Goal: Task Accomplishment & Management: Use online tool/utility

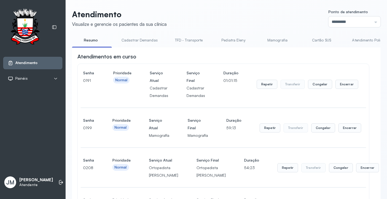
scroll to position [322, 0]
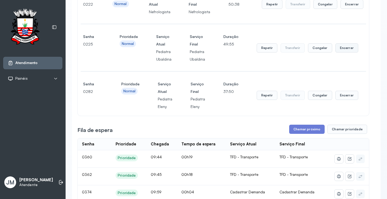
click at [341, 52] on button "Encerrar" at bounding box center [346, 47] width 23 height 9
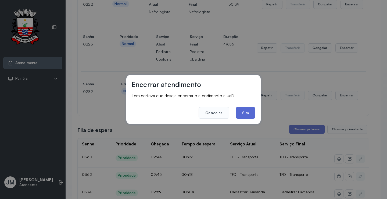
click at [248, 114] on button "Sim" at bounding box center [246, 113] width 20 height 12
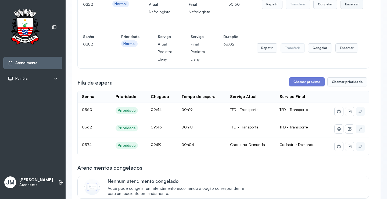
click at [344, 9] on button "Encerrar" at bounding box center [351, 4] width 23 height 9
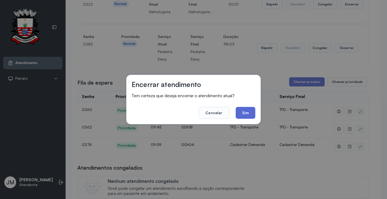
click at [245, 113] on button "Sim" at bounding box center [246, 113] width 20 height 12
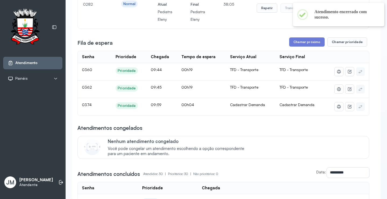
click at [344, 13] on button "Encerrar" at bounding box center [346, 7] width 23 height 9
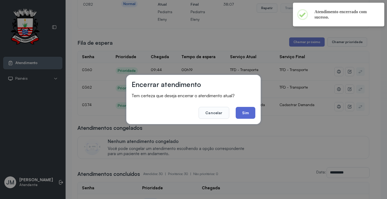
click at [246, 113] on button "Sim" at bounding box center [246, 113] width 20 height 12
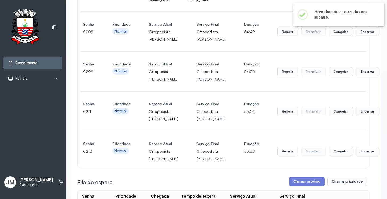
scroll to position [54, 0]
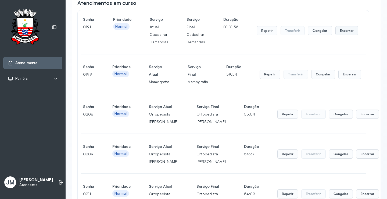
click at [351, 33] on button "Encerrar" at bounding box center [346, 30] width 23 height 9
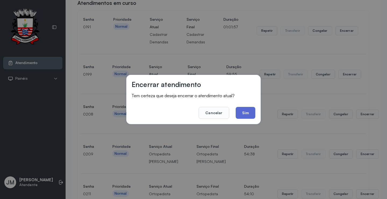
click at [246, 114] on button "Sim" at bounding box center [246, 113] width 20 height 12
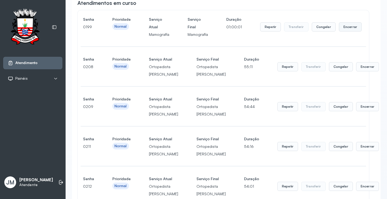
click at [344, 29] on button "Encerrar" at bounding box center [350, 26] width 23 height 9
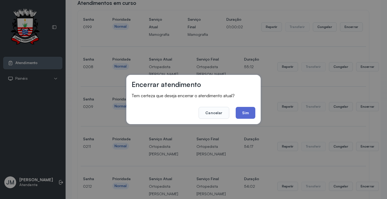
click at [242, 113] on button "Sim" at bounding box center [246, 113] width 20 height 12
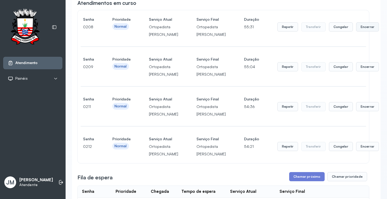
click at [356, 29] on button "Encerrar" at bounding box center [367, 26] width 23 height 9
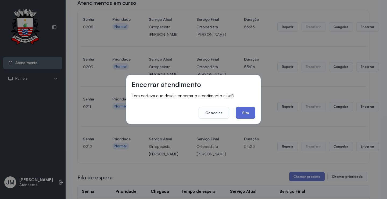
click at [249, 113] on button "Sim" at bounding box center [246, 113] width 20 height 12
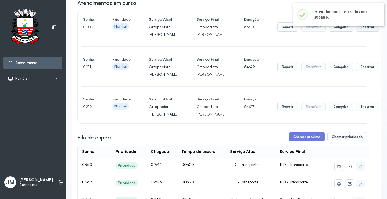
click at [356, 30] on button "Encerrar" at bounding box center [367, 26] width 23 height 9
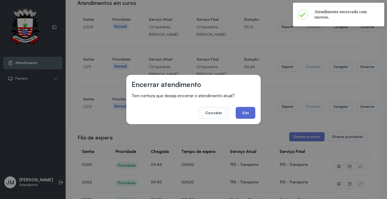
click at [248, 114] on button "Sim" at bounding box center [246, 113] width 20 height 12
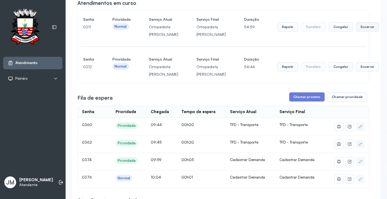
click at [356, 31] on button "Encerrar" at bounding box center [367, 26] width 23 height 9
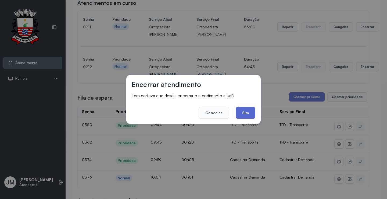
click at [251, 108] on button "Sim" at bounding box center [246, 113] width 20 height 12
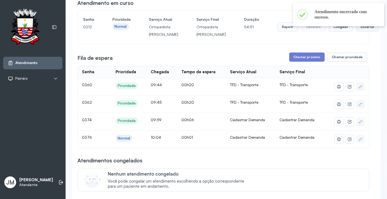
click at [356, 31] on button "Encerrar" at bounding box center [367, 26] width 23 height 9
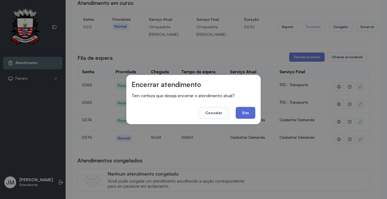
click at [246, 111] on button "Sim" at bounding box center [246, 113] width 20 height 12
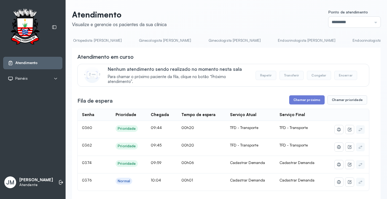
scroll to position [0, 665]
drag, startPoint x: 318, startPoint y: 48, endPoint x: 287, endPoint y: 52, distance: 31.5
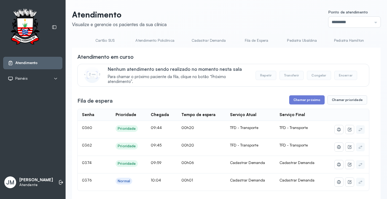
click at [209, 39] on link "Cadastrar Demanda" at bounding box center [208, 40] width 45 height 9
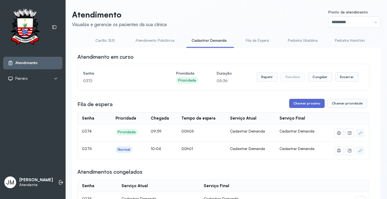
click at [304, 105] on button "Chamar próximo" at bounding box center [306, 103] width 35 height 9
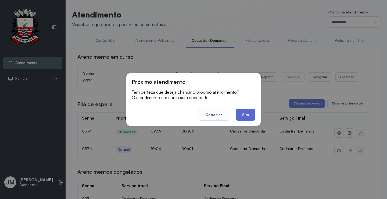
click at [246, 116] on button "Sim" at bounding box center [246, 115] width 20 height 12
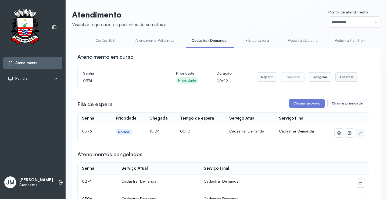
click at [341, 76] on button "Encerrar" at bounding box center [346, 76] width 23 height 9
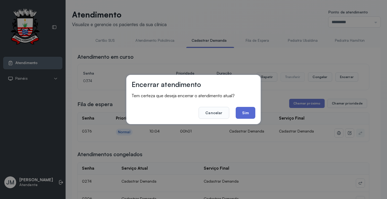
click at [245, 110] on button "Sim" at bounding box center [246, 113] width 20 height 12
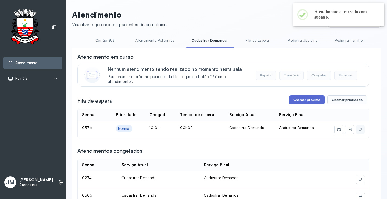
click at [304, 101] on button "Chamar próximo" at bounding box center [306, 99] width 35 height 9
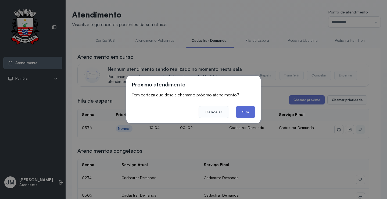
click at [239, 111] on button "Sim" at bounding box center [246, 112] width 20 height 12
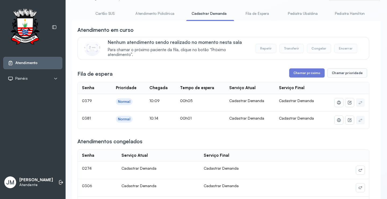
scroll to position [0, 0]
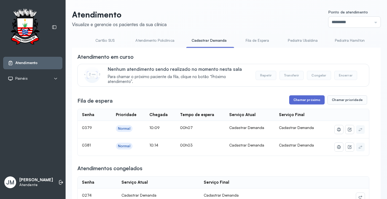
click at [305, 100] on button "Chamar próximo" at bounding box center [306, 99] width 35 height 9
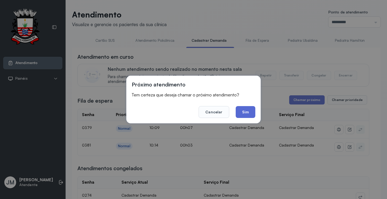
click at [248, 111] on button "Sim" at bounding box center [246, 112] width 20 height 12
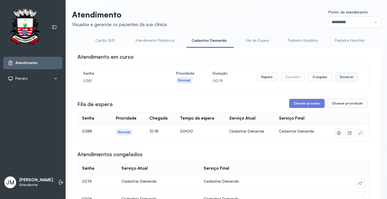
click at [340, 78] on button "Encerrar" at bounding box center [346, 76] width 23 height 9
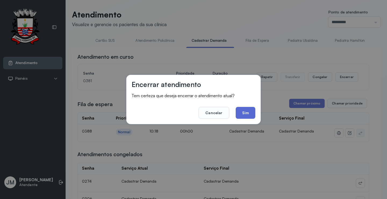
click at [246, 113] on button "Sim" at bounding box center [246, 113] width 20 height 12
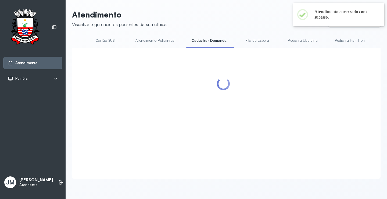
click at [293, 107] on div at bounding box center [223, 106] width 292 height 107
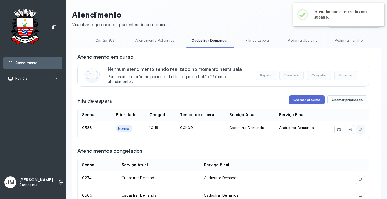
click at [302, 100] on button "Chamar próximo" at bounding box center [306, 99] width 35 height 9
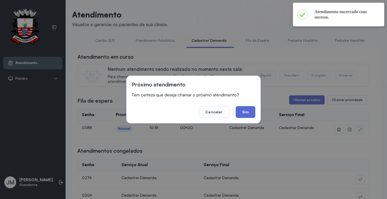
click at [246, 109] on button "Sim" at bounding box center [246, 112] width 20 height 12
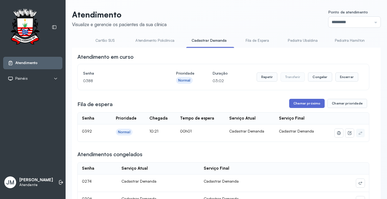
click at [310, 103] on button "Chamar próximo" at bounding box center [306, 103] width 35 height 9
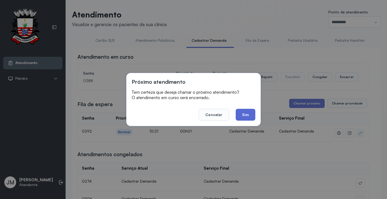
click at [252, 115] on button "Sim" at bounding box center [246, 115] width 20 height 12
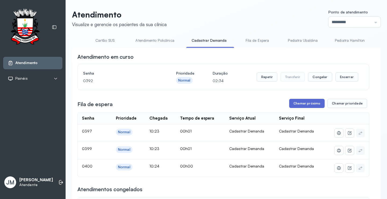
click at [302, 104] on button "Chamar próximo" at bounding box center [306, 103] width 35 height 9
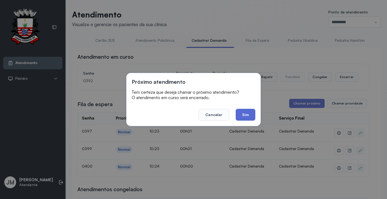
click at [249, 113] on button "Sim" at bounding box center [246, 115] width 20 height 12
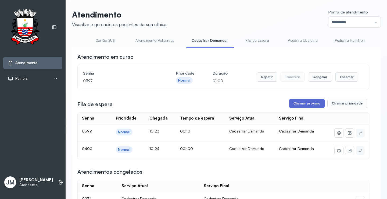
click at [310, 103] on button "Chamar próximo" at bounding box center [306, 103] width 35 height 9
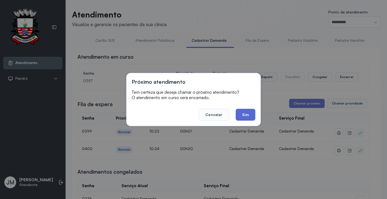
click at [244, 114] on button "Sim" at bounding box center [246, 115] width 20 height 12
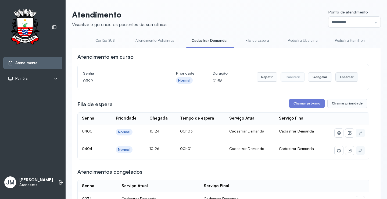
click at [344, 76] on button "Encerrar" at bounding box center [346, 76] width 23 height 9
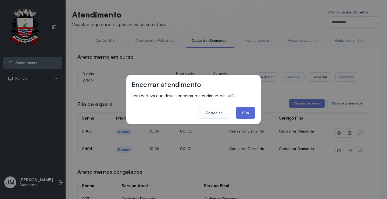
click at [246, 109] on button "Sim" at bounding box center [246, 113] width 20 height 12
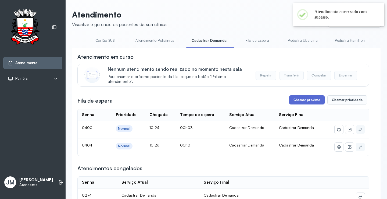
click at [301, 101] on button "Chamar próximo" at bounding box center [306, 99] width 35 height 9
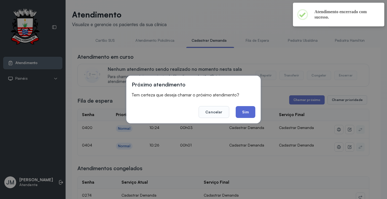
click at [245, 114] on button "Sim" at bounding box center [246, 112] width 20 height 12
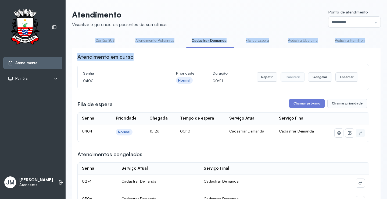
drag, startPoint x: 166, startPoint y: 49, endPoint x: 89, endPoint y: 47, distance: 76.3
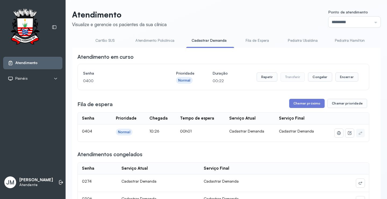
click at [197, 65] on div "Senha [SECURITY_DATA] Prioridade Normal Duração 00:22 Repetir Transferir Congel…" at bounding box center [223, 77] width 292 height 26
drag, startPoint x: 178, startPoint y: 48, endPoint x: 81, endPoint y: 46, distance: 96.7
click at [81, 46] on ul "Resumo Cadastrar Demandas TFD - Transporte Pediatra Eleny Mamografia Cartão SUS…" at bounding box center [9, 42] width 308 height 12
click at [208, 72] on div "Senha [SECURITY_DATA] Prioridade Normal Duração 00:23 Repetir Transferir Congel…" at bounding box center [223, 76] width 281 height 15
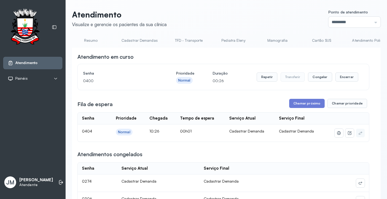
click at [95, 41] on link "Resumo" at bounding box center [91, 40] width 38 height 9
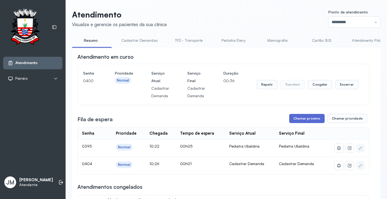
click at [303, 117] on button "Chamar próximo" at bounding box center [306, 118] width 35 height 9
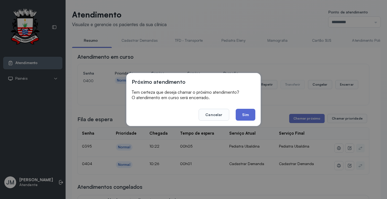
click at [243, 112] on button "Sim" at bounding box center [246, 115] width 20 height 12
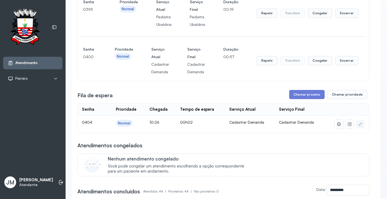
scroll to position [107, 0]
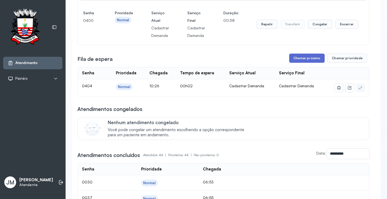
click at [307, 58] on button "Chamar próximo" at bounding box center [306, 57] width 35 height 9
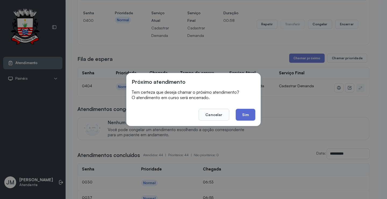
click at [252, 110] on button "Sim" at bounding box center [246, 115] width 20 height 12
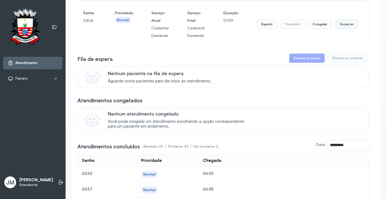
click at [339, 25] on button "Encerrar" at bounding box center [346, 24] width 23 height 9
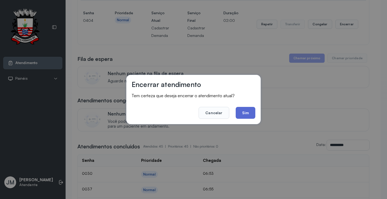
click at [246, 113] on button "Sim" at bounding box center [246, 113] width 20 height 12
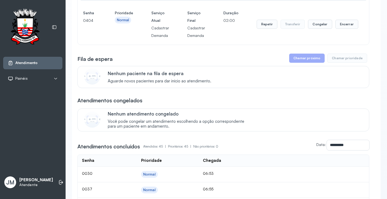
scroll to position [0, 0]
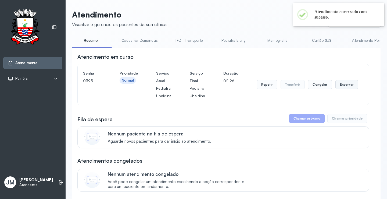
click at [345, 84] on button "Encerrar" at bounding box center [346, 84] width 23 height 9
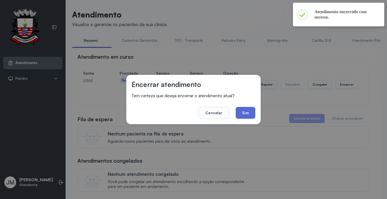
click at [247, 109] on button "Sim" at bounding box center [246, 113] width 20 height 12
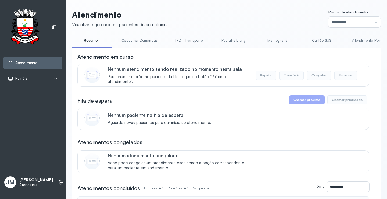
click at [97, 39] on link "Resumo" at bounding box center [91, 40] width 38 height 9
click at [142, 40] on link "Cadastrar Demandas" at bounding box center [139, 40] width 47 height 9
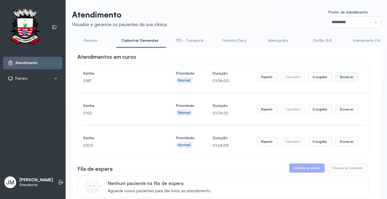
click at [346, 78] on button "Encerrar" at bounding box center [346, 76] width 23 height 9
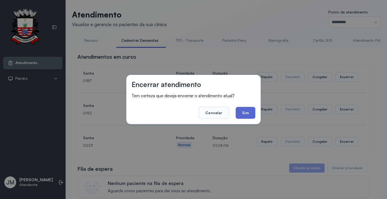
click at [239, 112] on button "Sim" at bounding box center [246, 113] width 20 height 12
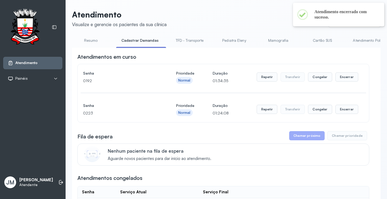
click at [336, 77] on button "Encerrar" at bounding box center [346, 76] width 23 height 9
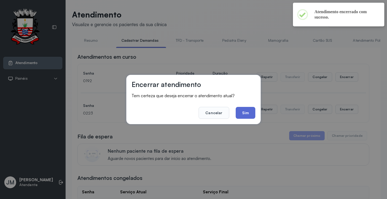
click at [247, 112] on button "Sim" at bounding box center [246, 113] width 20 height 12
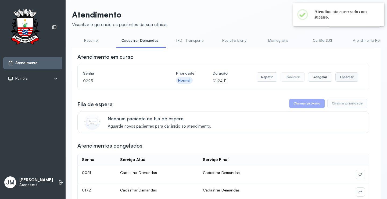
click at [342, 77] on button "Encerrar" at bounding box center [346, 76] width 23 height 9
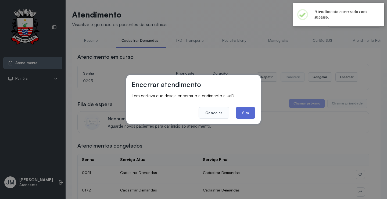
click at [245, 110] on button "Sim" at bounding box center [246, 113] width 20 height 12
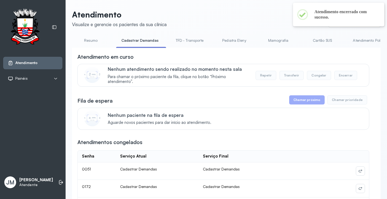
click at [91, 42] on link "Resumo" at bounding box center [91, 40] width 38 height 9
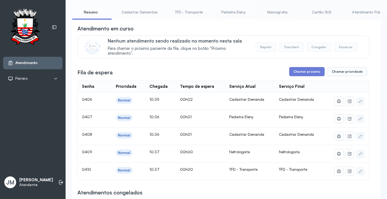
scroll to position [27, 0]
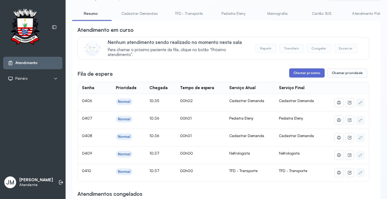
click at [304, 73] on button "Chamar próximo" at bounding box center [306, 72] width 35 height 9
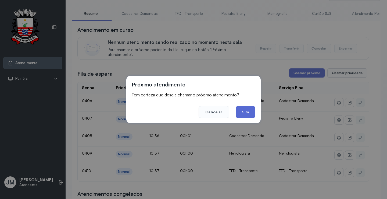
click at [246, 113] on button "Sim" at bounding box center [246, 112] width 20 height 12
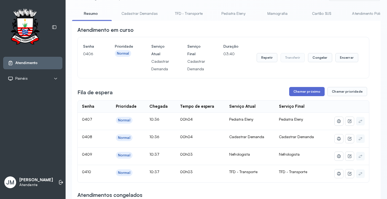
click at [301, 95] on button "Chamar próximo" at bounding box center [306, 91] width 35 height 9
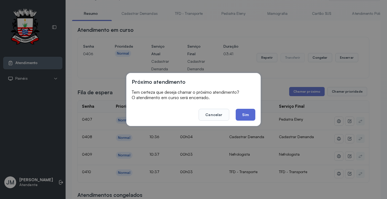
click at [243, 118] on button "Sim" at bounding box center [246, 115] width 20 height 12
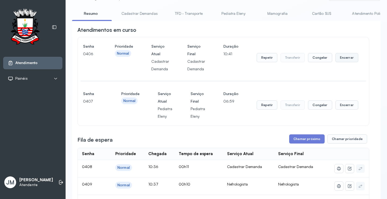
click at [344, 55] on button "Encerrar" at bounding box center [346, 57] width 23 height 9
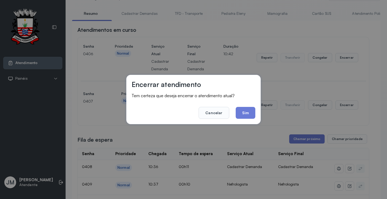
click at [248, 111] on button "Sim" at bounding box center [246, 113] width 20 height 12
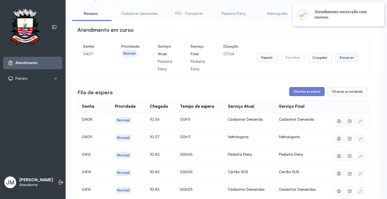
click at [339, 55] on button "Encerrar" at bounding box center [346, 57] width 23 height 9
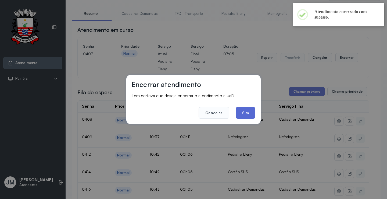
click at [244, 112] on button "Sim" at bounding box center [246, 113] width 20 height 12
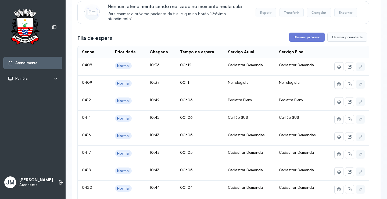
scroll to position [54, 0]
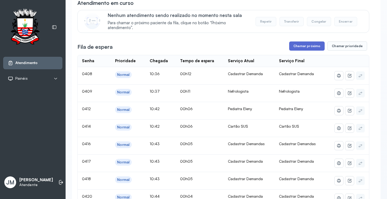
click at [303, 49] on button "Chamar próximo" at bounding box center [306, 45] width 35 height 9
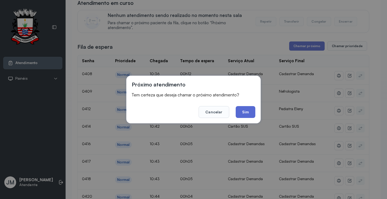
click at [240, 112] on button "Sim" at bounding box center [246, 112] width 20 height 12
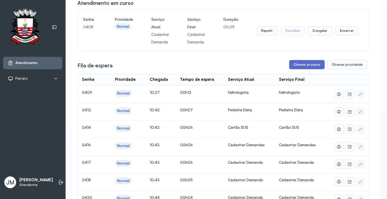
click at [310, 65] on button "Chamar próximo" at bounding box center [306, 64] width 35 height 9
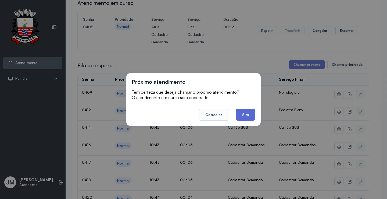
click at [239, 117] on button "Sim" at bounding box center [246, 115] width 20 height 12
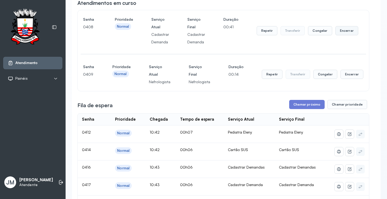
click at [342, 30] on button "Encerrar" at bounding box center [346, 30] width 23 height 9
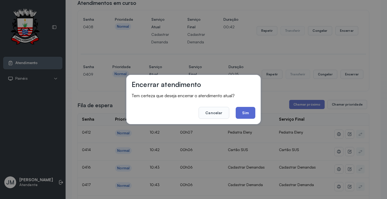
click at [254, 113] on button "Sim" at bounding box center [246, 113] width 20 height 12
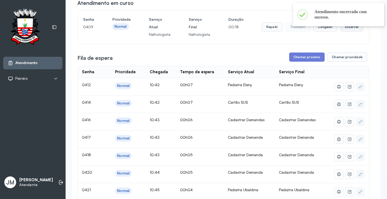
click at [346, 29] on button "Encerrar" at bounding box center [351, 26] width 23 height 9
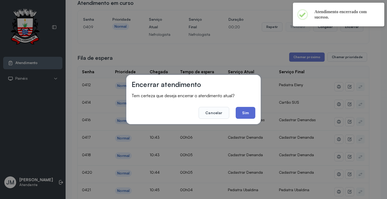
click at [246, 110] on button "Sim" at bounding box center [246, 113] width 20 height 12
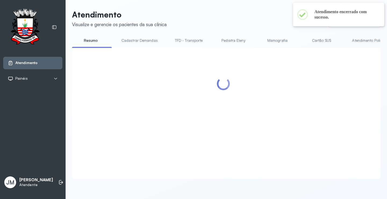
click at [300, 55] on div at bounding box center [223, 106] width 292 height 107
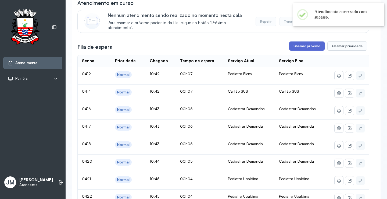
click at [308, 48] on button "Chamar próximo" at bounding box center [306, 45] width 35 height 9
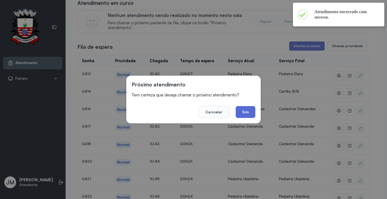
click at [236, 113] on button "Sim" at bounding box center [246, 112] width 20 height 12
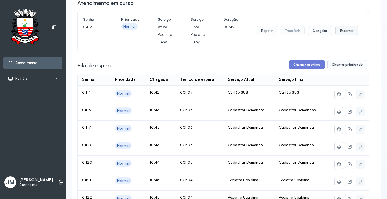
click at [342, 31] on button "Encerrar" at bounding box center [346, 30] width 23 height 9
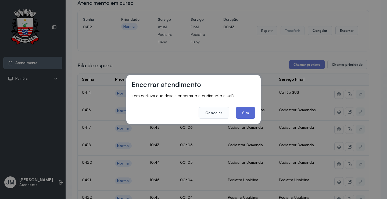
click at [245, 112] on button "Sim" at bounding box center [246, 113] width 20 height 12
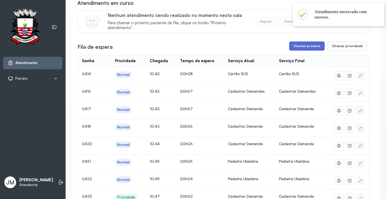
click at [298, 49] on button "Chamar próximo" at bounding box center [306, 45] width 35 height 9
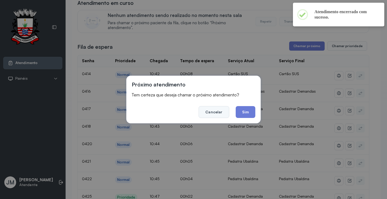
click at [209, 107] on button "Cancelar" at bounding box center [214, 112] width 30 height 12
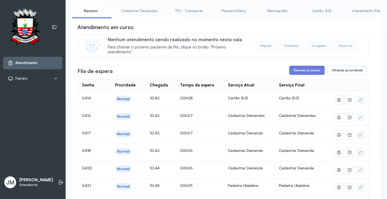
scroll to position [0, 0]
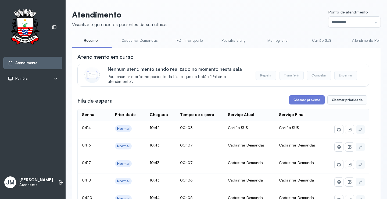
click at [140, 36] on link "Cadastrar Demandas" at bounding box center [139, 40] width 47 height 9
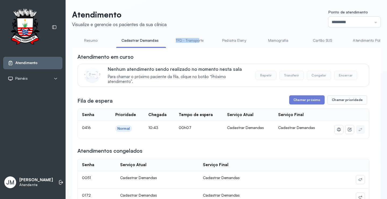
drag, startPoint x: 140, startPoint y: 47, endPoint x: 199, endPoint y: 49, distance: 58.6
click at [199, 48] on div "Resumo Cadastrar Demandas TFD - Transporte Pediatra Eleny Mamografia Cartão SUS…" at bounding box center [226, 42] width 308 height 12
click at [182, 55] on div "Atendimento em curso" at bounding box center [223, 57] width 292 height 8
click at [93, 39] on link "Resumo" at bounding box center [91, 40] width 38 height 9
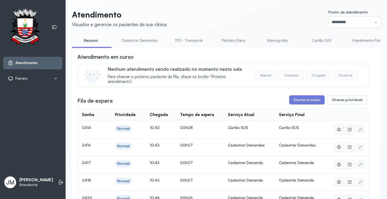
click at [132, 41] on link "Cadastrar Demandas" at bounding box center [139, 40] width 47 height 9
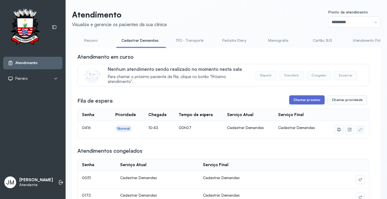
click at [303, 98] on button "Chamar próximo" at bounding box center [306, 99] width 35 height 9
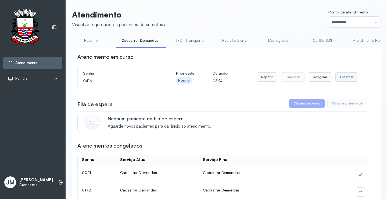
click at [342, 78] on button "Encerrar" at bounding box center [346, 76] width 23 height 9
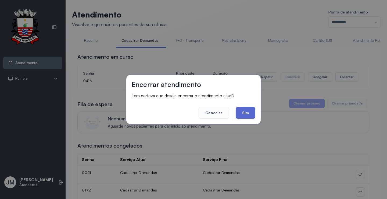
click at [249, 113] on button "Sim" at bounding box center [246, 113] width 20 height 12
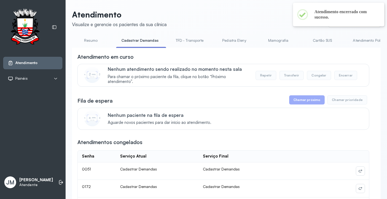
click at [85, 41] on link "Resumo" at bounding box center [91, 40] width 38 height 9
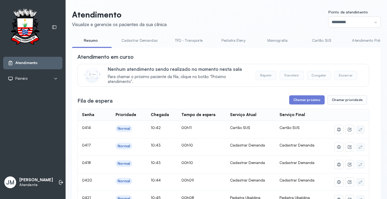
click at [137, 41] on link "Cadastrar Demandas" at bounding box center [139, 40] width 47 height 9
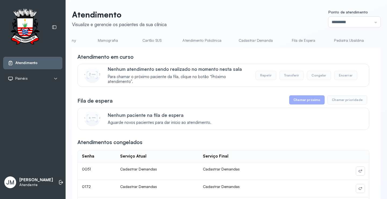
scroll to position [0, 171]
click at [244, 41] on link "Cadastrar Demanda" at bounding box center [254, 40] width 45 height 9
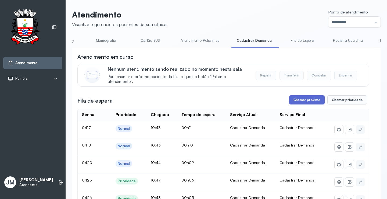
click at [305, 99] on button "Chamar próximo" at bounding box center [306, 99] width 35 height 9
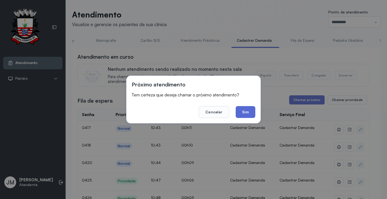
click at [247, 113] on button "Sim" at bounding box center [246, 112] width 20 height 12
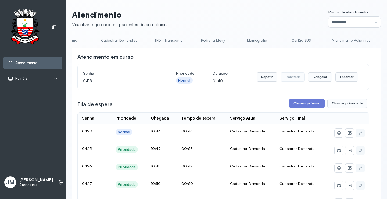
scroll to position [0, 0]
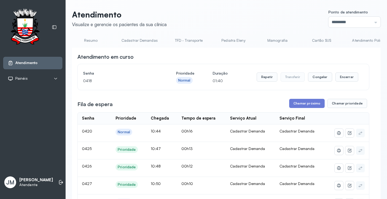
click at [90, 41] on link "Resumo" at bounding box center [91, 40] width 38 height 9
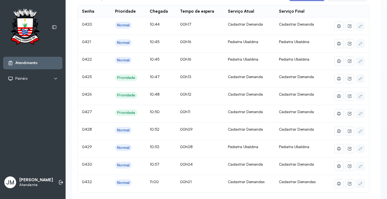
scroll to position [81, 0]
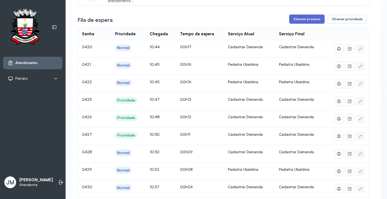
click at [302, 21] on button "Chamar próximo" at bounding box center [306, 19] width 35 height 9
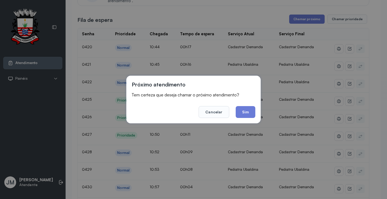
click at [241, 111] on button "Sim" at bounding box center [246, 112] width 20 height 12
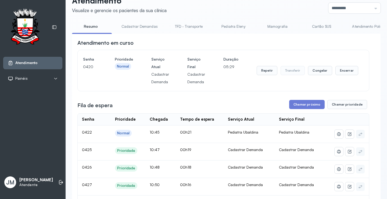
scroll to position [27, 0]
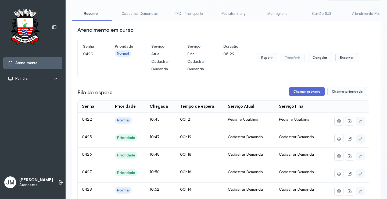
click at [306, 92] on button "Chamar próximo" at bounding box center [306, 91] width 35 height 9
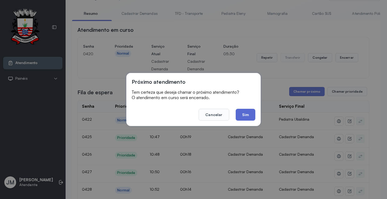
click at [243, 114] on button "Sim" at bounding box center [246, 115] width 20 height 12
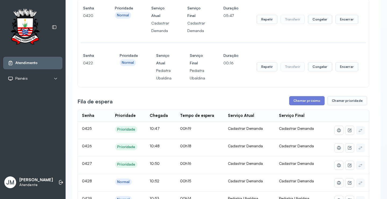
scroll to position [81, 0]
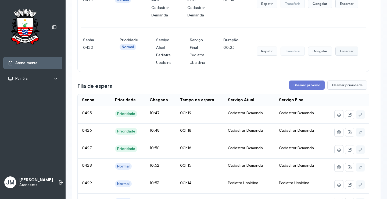
click at [344, 51] on button "Encerrar" at bounding box center [346, 50] width 23 height 9
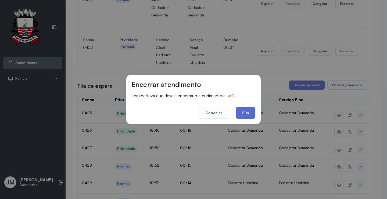
click at [247, 110] on button "Sim" at bounding box center [246, 113] width 20 height 12
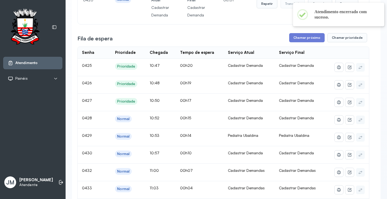
scroll to position [0, 0]
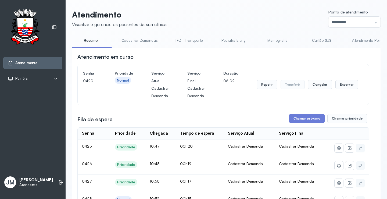
click at [196, 39] on link "TFD - Transporte" at bounding box center [189, 40] width 39 height 9
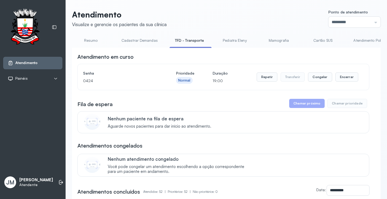
click at [88, 41] on link "Resumo" at bounding box center [91, 40] width 38 height 9
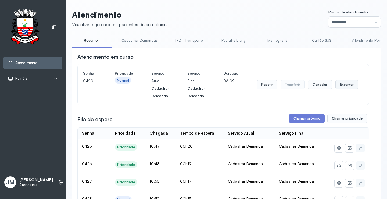
click at [344, 86] on button "Encerrar" at bounding box center [346, 84] width 23 height 9
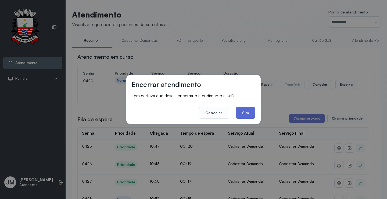
click at [245, 108] on button "Sim" at bounding box center [246, 113] width 20 height 12
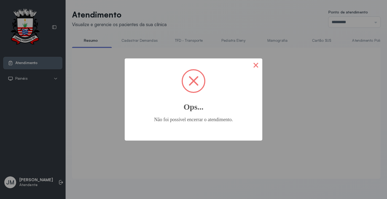
click at [260, 69] on button "×" at bounding box center [255, 64] width 13 height 13
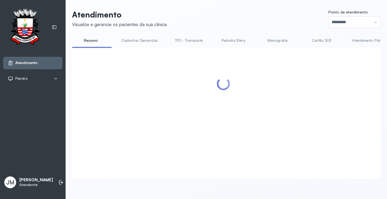
click at [225, 22] on header "Atendimento Visualize e gerencie os pacientes da sua clínica Ponto de atendimen…" at bounding box center [226, 19] width 308 height 18
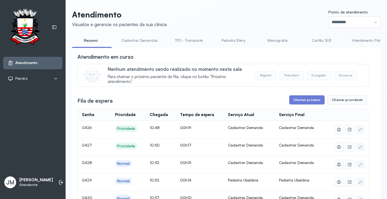
click at [303, 99] on button "Chamar próximo" at bounding box center [306, 99] width 35 height 9
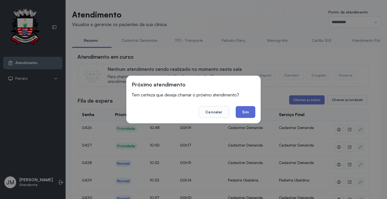
click at [246, 115] on button "Sim" at bounding box center [246, 112] width 20 height 12
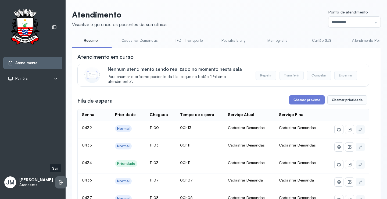
click at [59, 180] on icon at bounding box center [60, 182] width 2 height 5
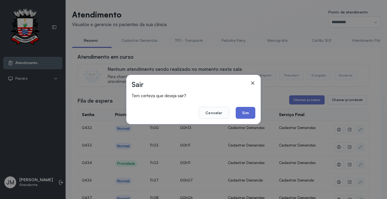
click at [247, 114] on button "Sim" at bounding box center [246, 113] width 20 height 12
